Goal: Task Accomplishment & Management: Complete application form

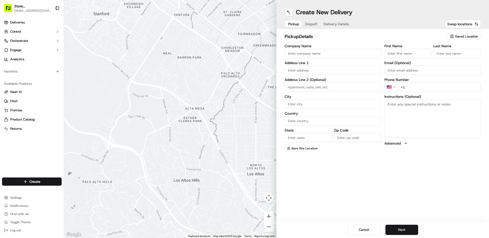
click at [457, 37] on span "Saved Location" at bounding box center [466, 36] width 23 height 5
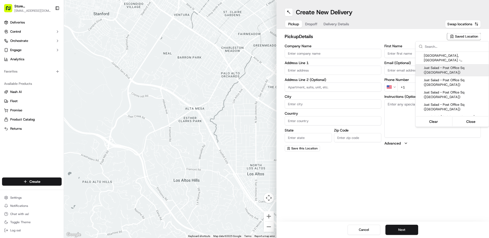
click at [311, 26] on html "Store 77 - Boston, MA - 185 Franklin St. (Post Office Square) (Just Salad) 77@j…" at bounding box center [244, 119] width 489 height 238
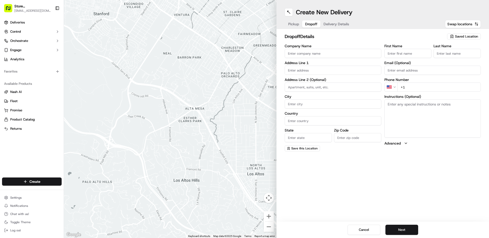
click at [313, 25] on span "Dropoff" at bounding box center [311, 23] width 12 height 5
click at [456, 36] on span "Saved Location" at bounding box center [466, 36] width 23 height 5
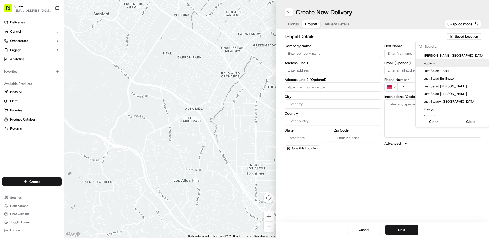
click at [464, 37] on html "Store 77 - Boston, MA - 185 Franklin St. (Post Office Square) (Just Salad) 77@j…" at bounding box center [244, 119] width 489 height 238
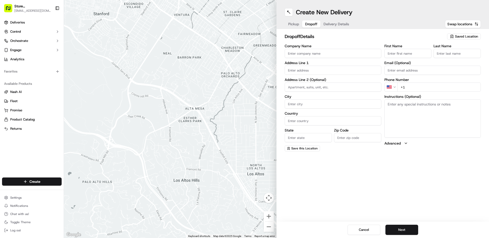
click at [464, 37] on span "Saved Location" at bounding box center [466, 36] width 23 height 5
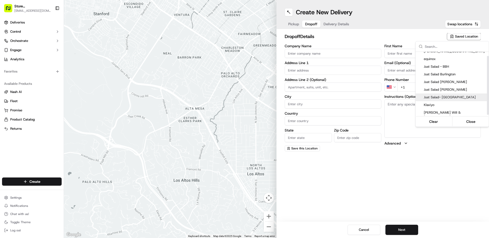
scroll to position [5, 0]
click at [450, 90] on span "Just Salad [PERSON_NAME]" at bounding box center [455, 89] width 63 height 5
type input "Just Salad [PERSON_NAME]"
type input "669 Highland Ave"
type input "Needham"
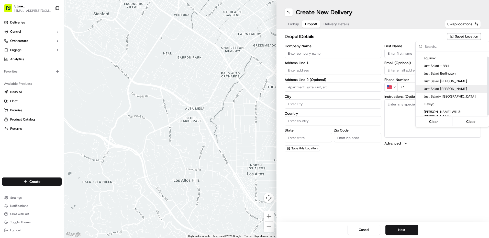
type input "US"
type input "MA"
type input "02494"
type input "Ruddy"
type input "+1 781 809 0072"
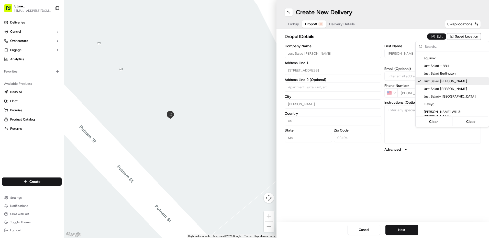
click at [399, 26] on html "Store 77 - Boston, MA - 185 Franklin St. (Post Office Square) (Just Salad) 77@j…" at bounding box center [244, 119] width 489 height 238
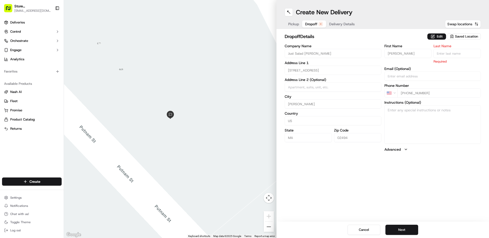
click at [461, 25] on span "Swap locations" at bounding box center [459, 23] width 25 height 5
type input "+1"
click at [294, 26] on span "Pickup" at bounding box center [293, 23] width 11 height 5
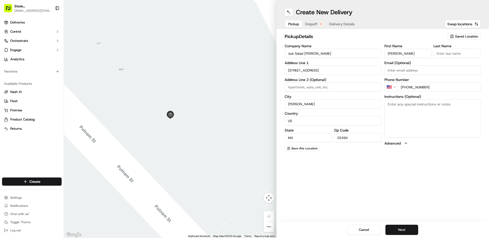
click at [403, 56] on input "Ruddy" at bounding box center [407, 53] width 47 height 9
type input "Oscar"
click at [419, 193] on div "Create New Delivery Pickup Dropoff Delivery Details Swap locations pickup Detai…" at bounding box center [383, 119] width 213 height 238
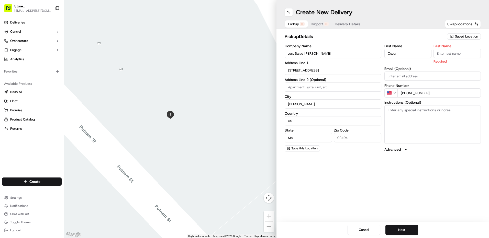
click at [436, 93] on input "+1 781 809 0072" at bounding box center [440, 93] width 84 height 9
drag, startPoint x: 420, startPoint y: 89, endPoint x: 407, endPoint y: 89, distance: 12.8
click at [407, 89] on input "+1 781 809 0072" at bounding box center [440, 93] width 84 height 9
type input "+1 508 933 2539"
click at [445, 50] on input "Last Name" at bounding box center [457, 53] width 47 height 9
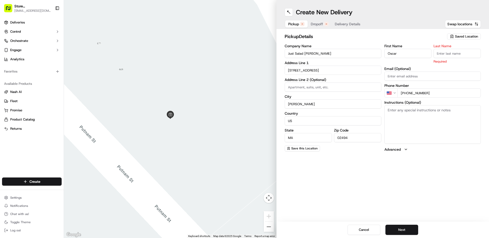
click at [441, 53] on input "Last Name" at bounding box center [457, 53] width 47 height 9
type input "C"
drag, startPoint x: 403, startPoint y: 41, endPoint x: 346, endPoint y: 42, distance: 56.8
click at [402, 41] on div "pickup Details Saved Location" at bounding box center [383, 37] width 196 height 9
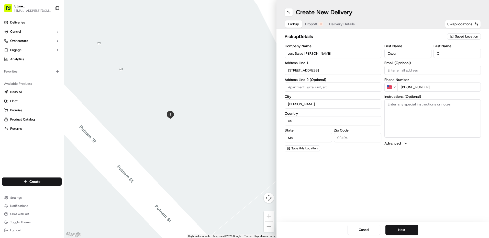
click at [312, 25] on span "Dropoff" at bounding box center [311, 23] width 12 height 5
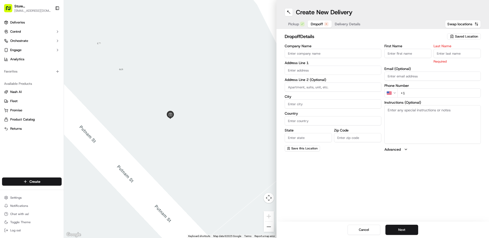
click at [466, 37] on span "Saved Location" at bounding box center [466, 36] width 23 height 5
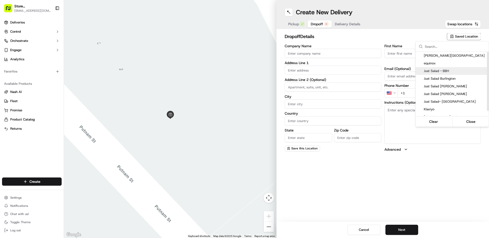
click at [454, 72] on span "Just Salad - BBH" at bounding box center [455, 71] width 63 height 5
type input "Just Salad - BBH"
type input "185 Franklin St"
type input "Boston"
type input "US"
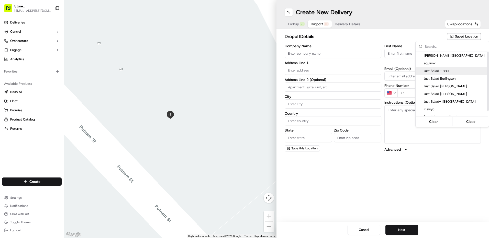
type input "MA"
type input "02110"
type input "Abygaelle"
type input "B"
type input "+1 508 933 2539"
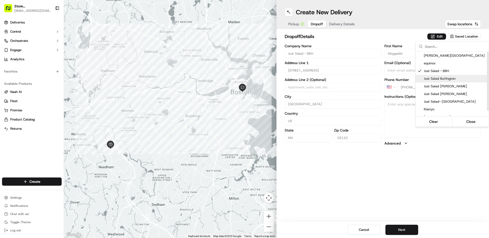
drag, startPoint x: 372, startPoint y: 47, endPoint x: 339, endPoint y: 30, distance: 37.0
click at [370, 46] on html "Store 77 - Boston, MA - 185 Franklin St. (Post Office Square) (Just Salad) 77@j…" at bounding box center [244, 119] width 489 height 238
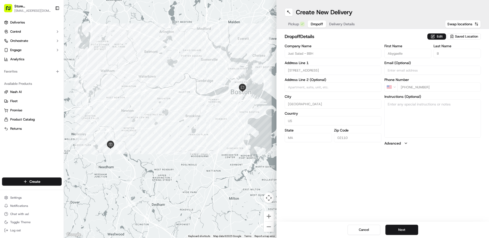
click at [337, 27] on button "Delivery Details" at bounding box center [342, 23] width 32 height 7
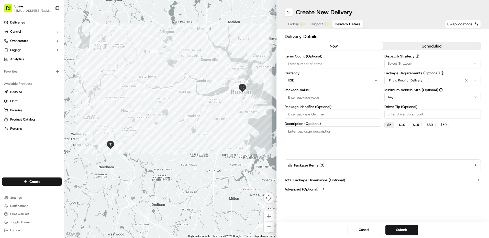
click at [388, 124] on button "$ 5" at bounding box center [389, 125] width 10 height 6
type input "5"
click at [412, 92] on div "Minimum Vehicle Size (Optional) Any" at bounding box center [432, 95] width 97 height 14
click at [407, 99] on html "Store 77 - Boston, MA - 185 Franklin St. (Post Office Square) (Just Salad) 77@j…" at bounding box center [244, 119] width 489 height 238
click at [322, 97] on html "Store 77 - Boston, MA - 185 Franklin St. (Post Office Square) (Just Salad) 77@j…" at bounding box center [244, 119] width 489 height 238
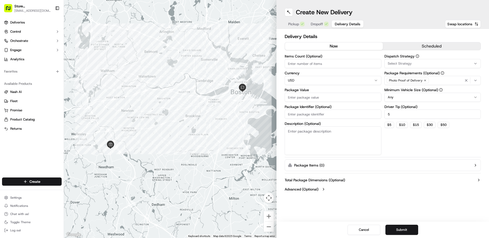
click at [322, 97] on input "Package Value" at bounding box center [333, 97] width 97 height 9
type input "100"
click at [479, 84] on div "Photo Proof of Delivery" at bounding box center [433, 81] width 94 height 8
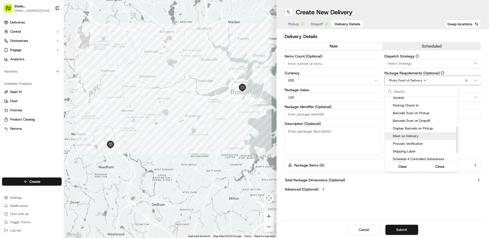
scroll to position [90, 0]
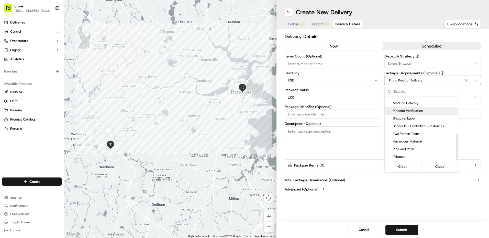
click at [412, 110] on span "Pincode Verification" at bounding box center [424, 111] width 63 height 5
click at [450, 199] on html "Store 77 - Boston, MA - 185 Franklin St. (Post Office Square) (Just Salad) 77@j…" at bounding box center [244, 119] width 489 height 238
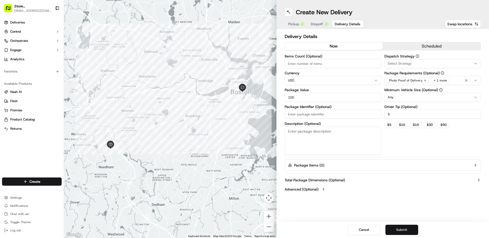
click at [403, 233] on button "Submit" at bounding box center [401, 230] width 33 height 10
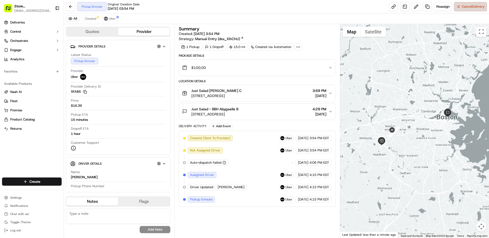
click at [473, 9] on span "Cancel Delivery" at bounding box center [473, 6] width 23 height 5
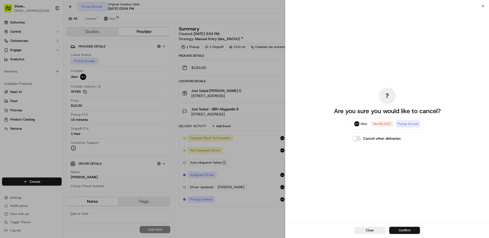
click at [403, 233] on button "Confirm" at bounding box center [404, 230] width 31 height 7
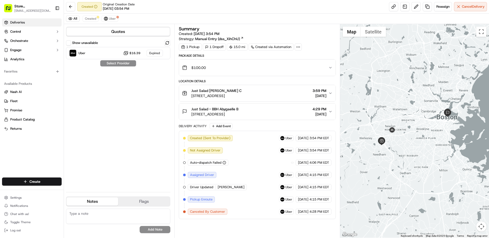
click at [30, 22] on link "Deliveries" at bounding box center [32, 22] width 60 height 8
